Goal: Information Seeking & Learning: Learn about a topic

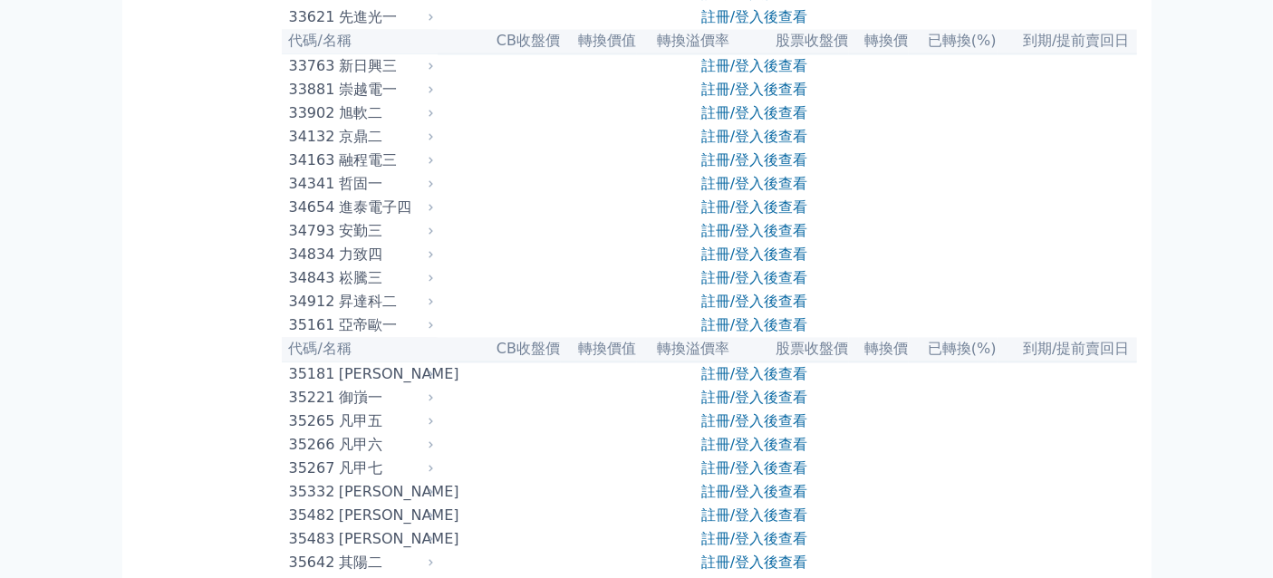
scroll to position [3925, 0]
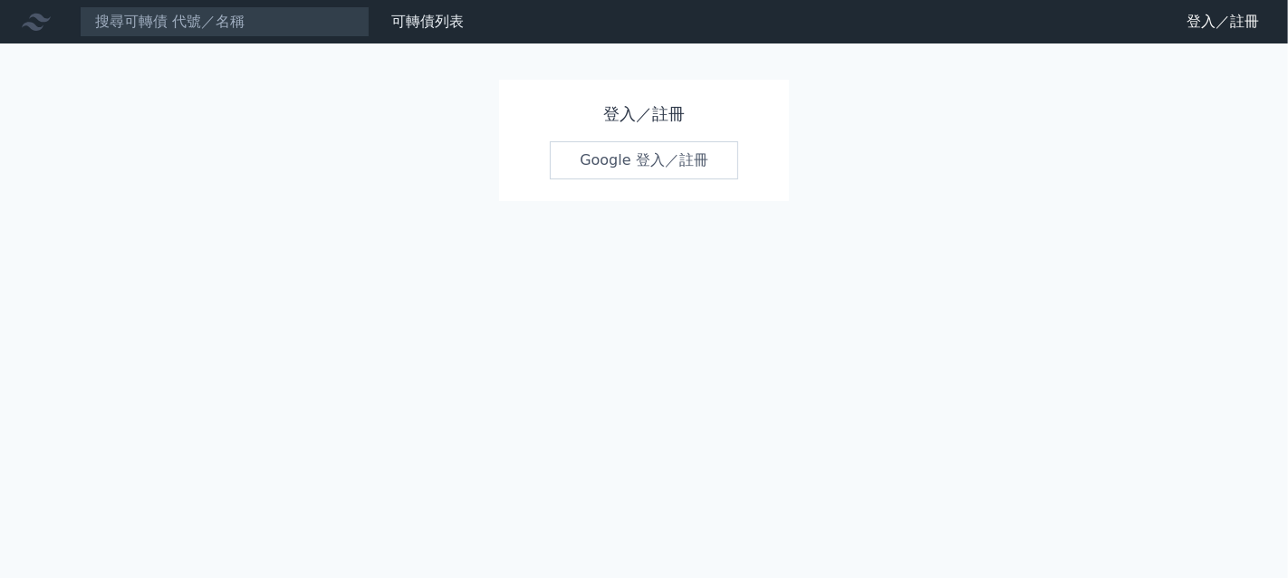
click at [675, 179] on link "Google 登入／註冊" at bounding box center [644, 160] width 188 height 38
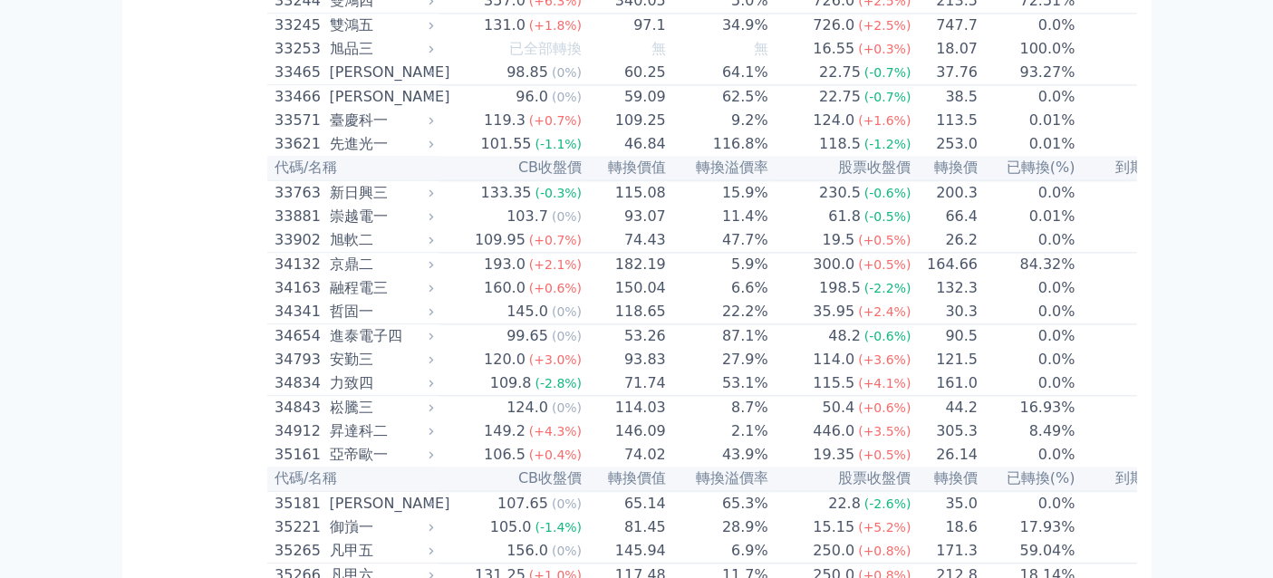
scroll to position [4003, 0]
drag, startPoint x: 319, startPoint y: 73, endPoint x: 331, endPoint y: 94, distance: 23.9
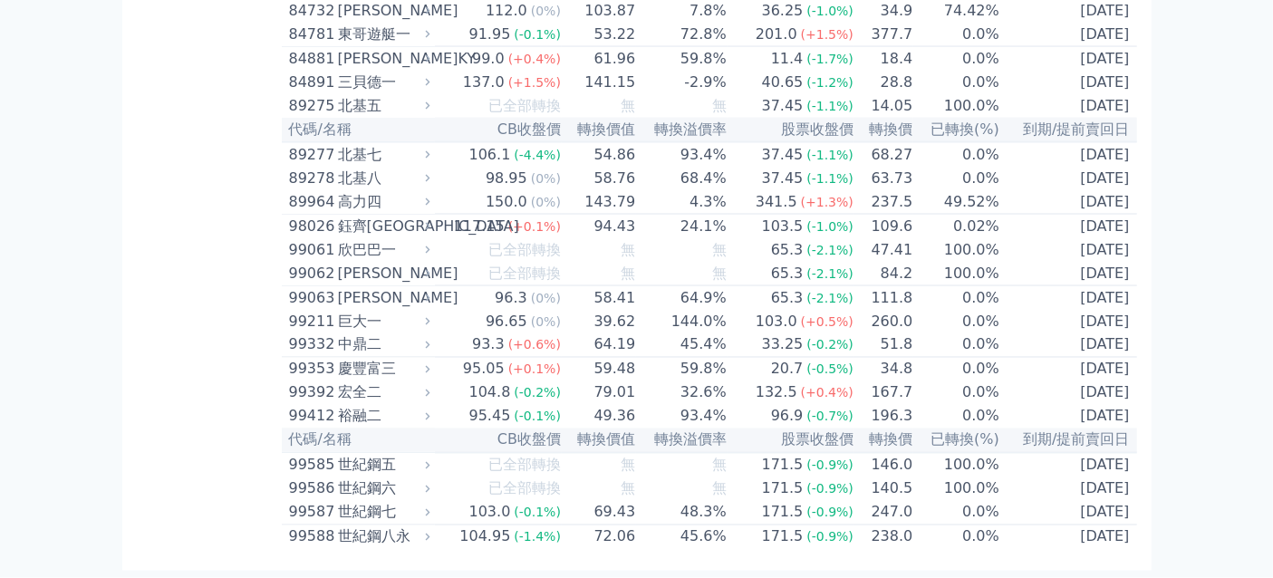
scroll to position [10110, 0]
